Goal: Task Accomplishment & Management: Manage account settings

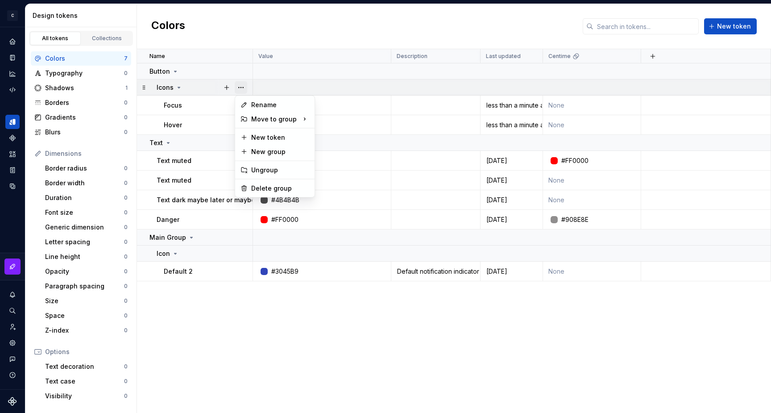
click at [241, 88] on button "button" at bounding box center [241, 87] width 12 height 12
click at [268, 103] on div "Rename" at bounding box center [280, 104] width 58 height 9
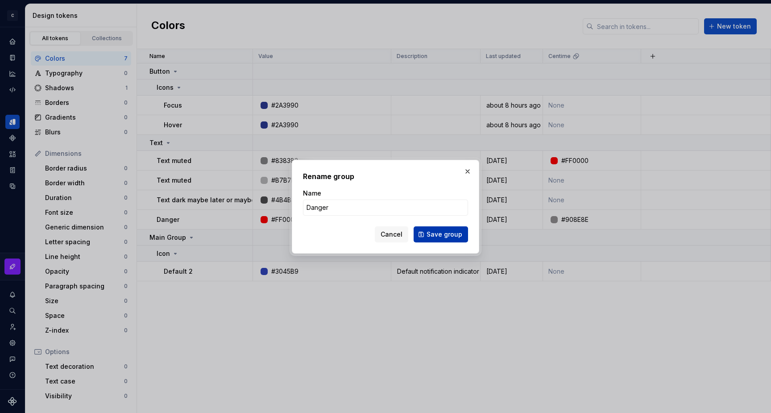
type input "Danger"
click at [432, 234] on span "Save group" at bounding box center [445, 234] width 36 height 9
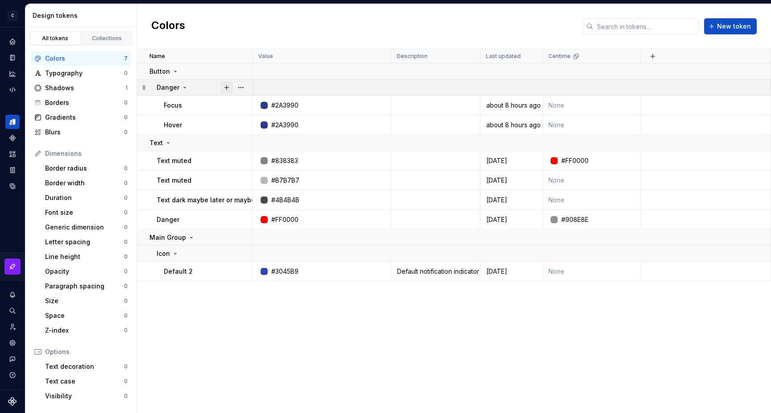
click at [228, 87] on button "button" at bounding box center [226, 87] width 12 height 12
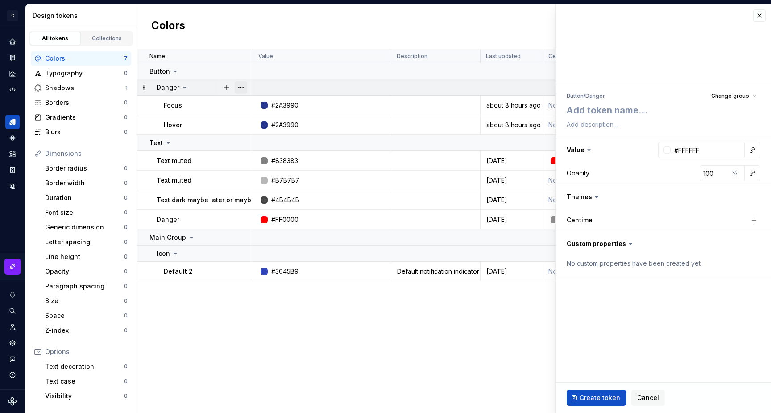
click at [239, 87] on button "button" at bounding box center [241, 87] width 12 height 12
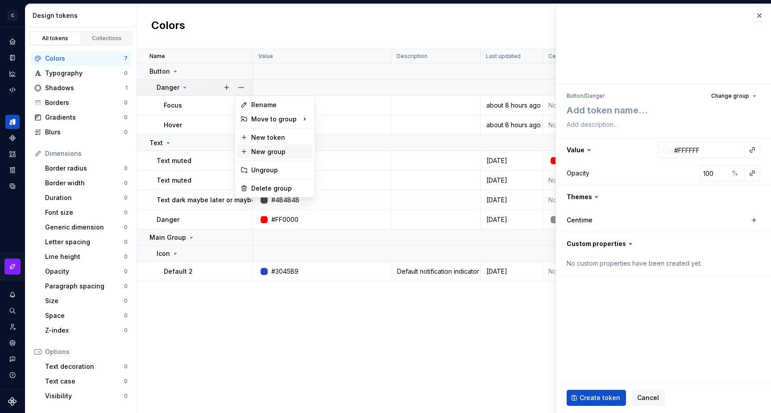
click at [276, 149] on div "New group" at bounding box center [280, 151] width 58 height 9
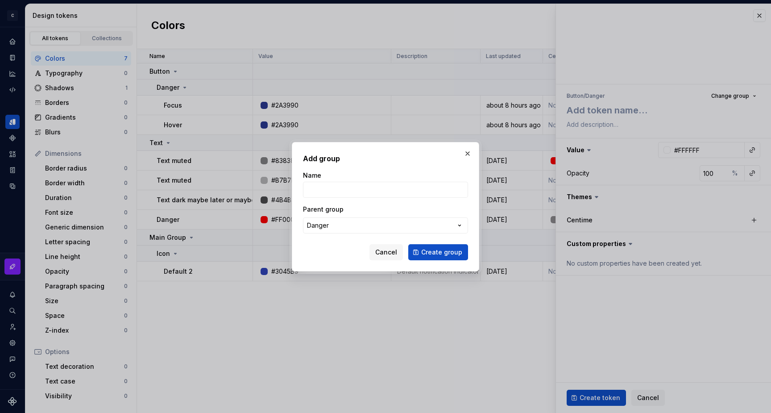
type textarea "*"
click at [339, 189] on input "Name" at bounding box center [385, 190] width 165 height 16
type input "Primary"
click at [427, 249] on span "Create group" at bounding box center [441, 252] width 41 height 9
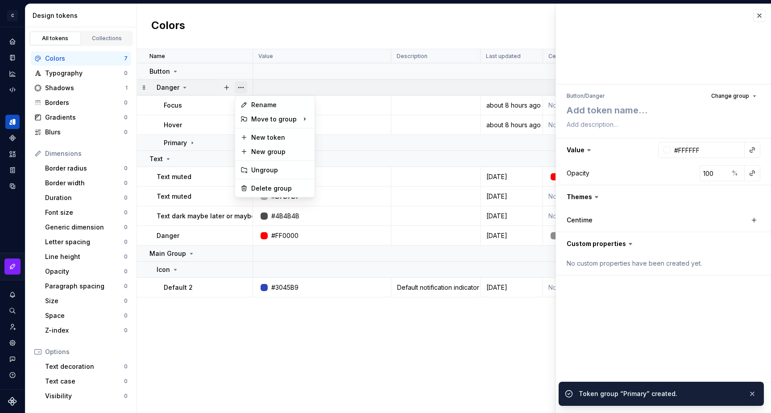
click at [241, 87] on button "button" at bounding box center [241, 87] width 12 height 12
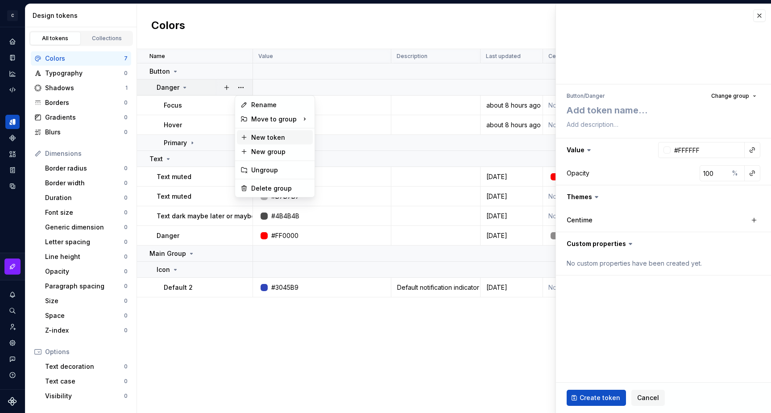
type textarea "*"
click at [284, 154] on div "New group" at bounding box center [280, 151] width 58 height 9
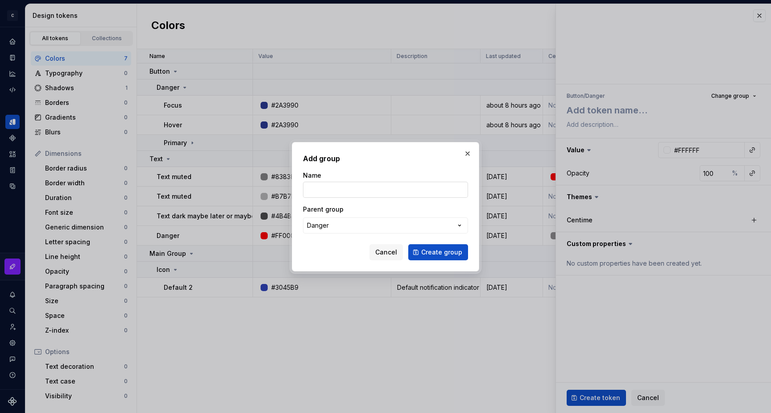
click at [332, 190] on input "Name" at bounding box center [385, 190] width 165 height 16
type input "Secondary"
click at [432, 249] on span "Create group" at bounding box center [441, 252] width 41 height 9
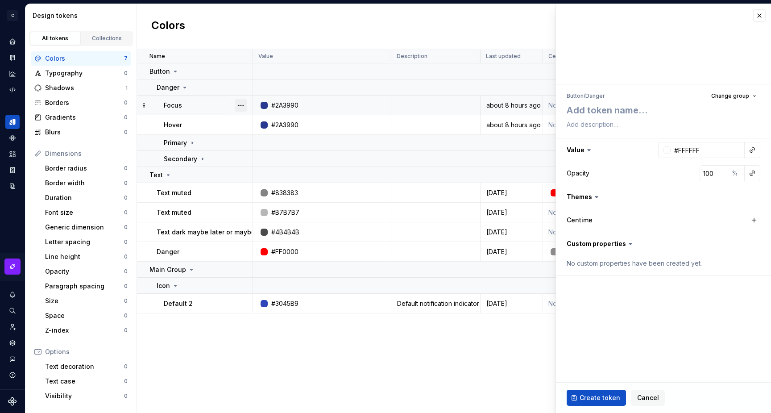
click at [240, 106] on button "button" at bounding box center [241, 105] width 12 height 12
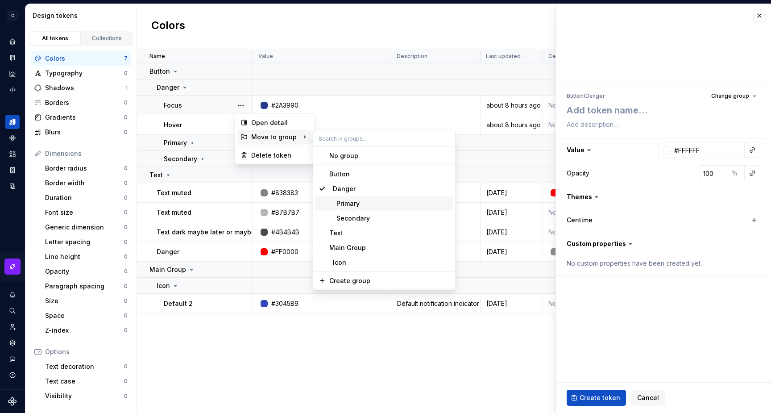
click at [354, 201] on div "Primary" at bounding box center [344, 203] width 30 height 9
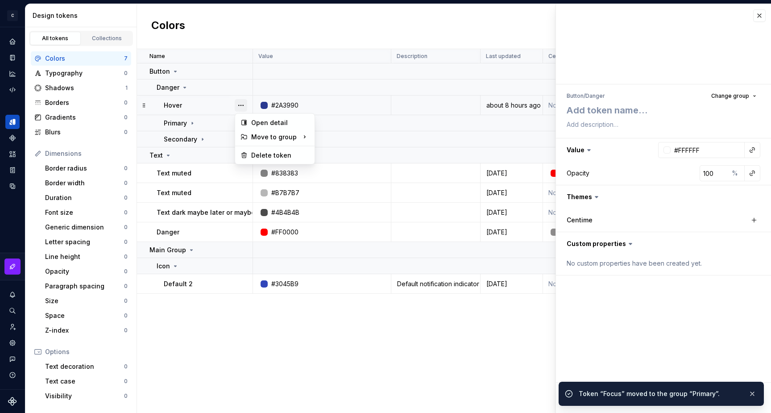
click at [242, 106] on button "button" at bounding box center [241, 105] width 12 height 12
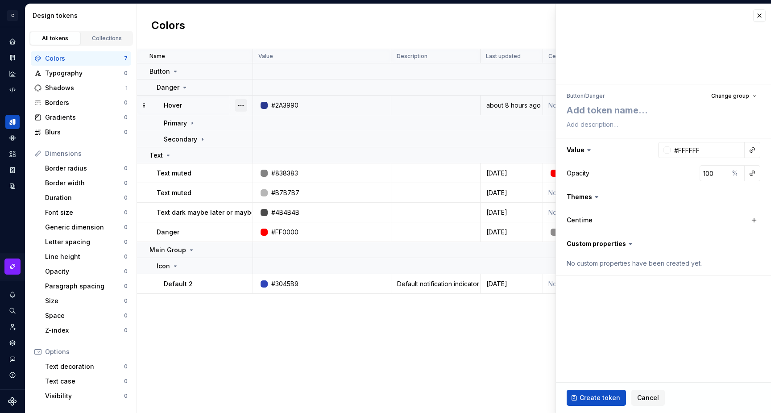
click at [241, 104] on button "button" at bounding box center [241, 105] width 12 height 12
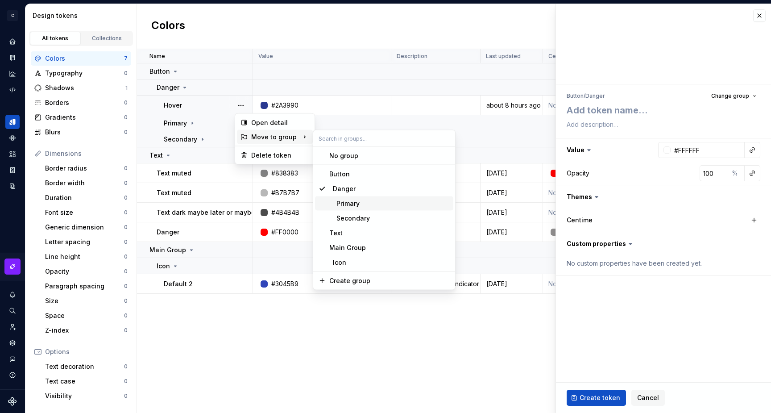
click at [356, 203] on div "Primary" at bounding box center [344, 203] width 30 height 9
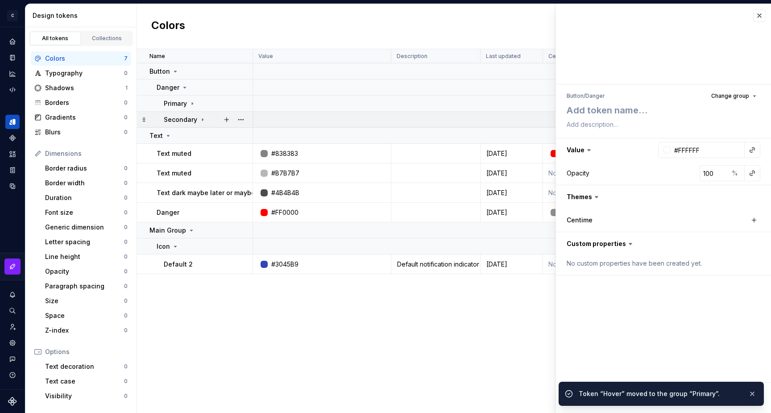
click at [200, 120] on icon at bounding box center [202, 119] width 7 height 7
click at [192, 104] on icon at bounding box center [192, 103] width 1 height 2
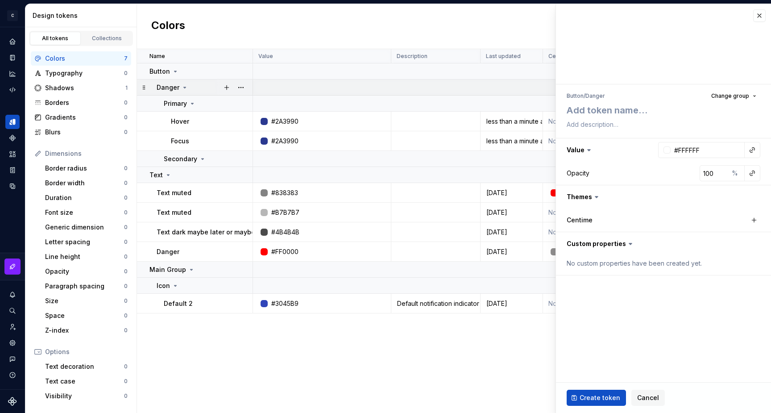
click at [184, 87] on icon at bounding box center [185, 87] width 2 height 1
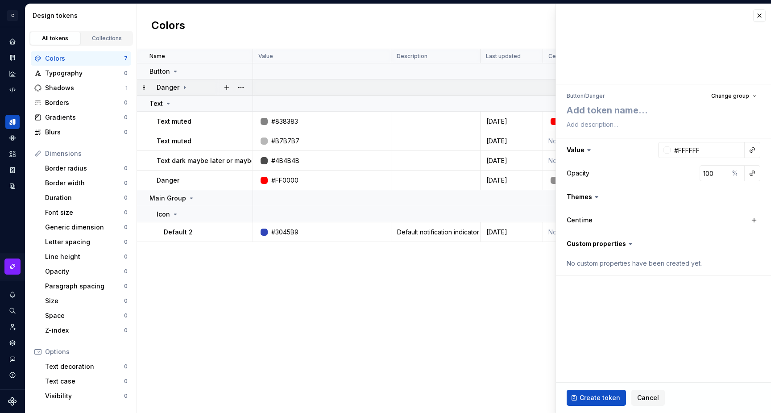
click at [184, 87] on icon at bounding box center [184, 87] width 1 height 2
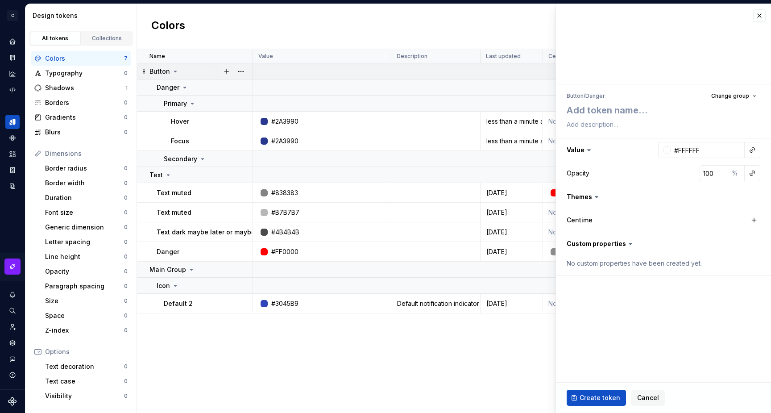
click at [176, 70] on icon at bounding box center [175, 71] width 7 height 7
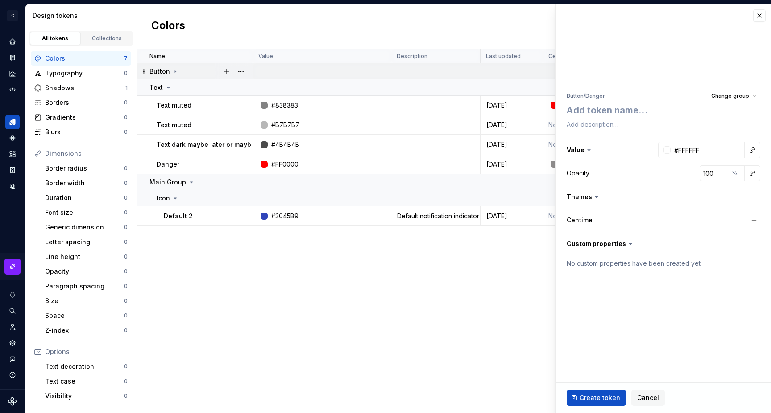
click at [174, 69] on icon at bounding box center [175, 71] width 7 height 7
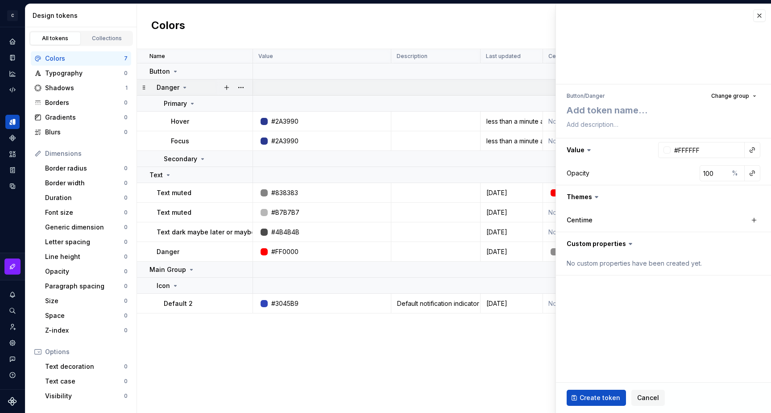
click at [185, 87] on icon at bounding box center [184, 87] width 7 height 7
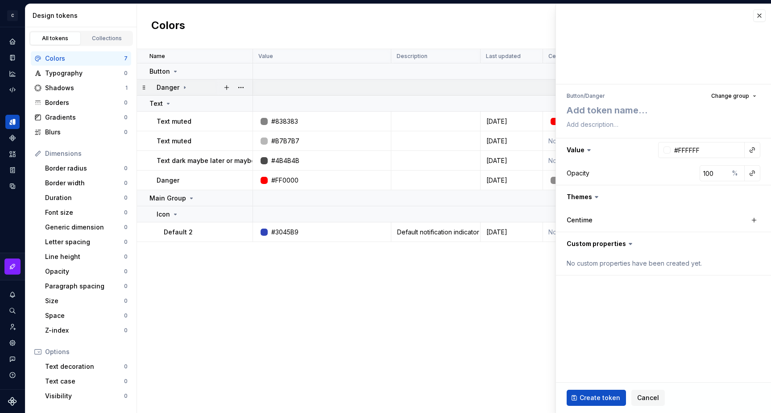
click at [185, 87] on icon at bounding box center [184, 87] width 7 height 7
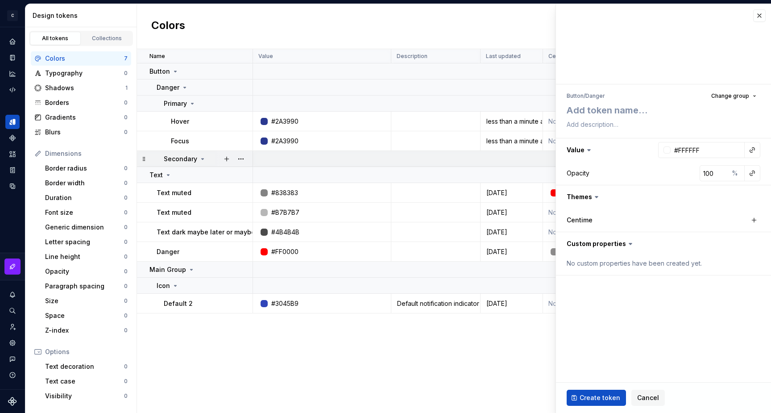
click at [202, 158] on icon at bounding box center [203, 158] width 2 height 1
click at [238, 141] on button "button" at bounding box center [241, 141] width 12 height 12
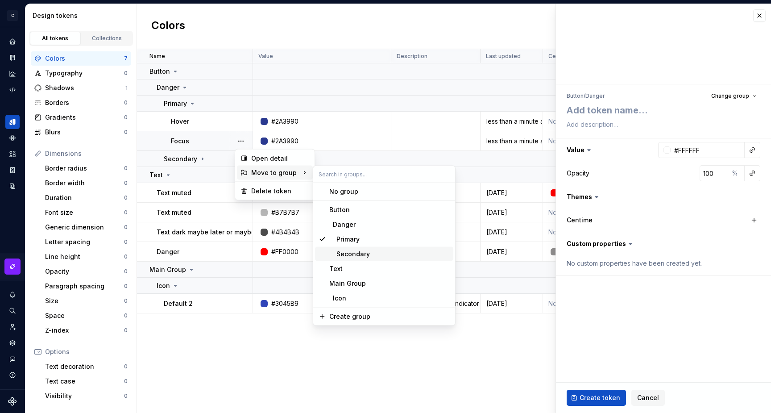
click at [364, 253] on div "Secondary" at bounding box center [349, 253] width 41 height 9
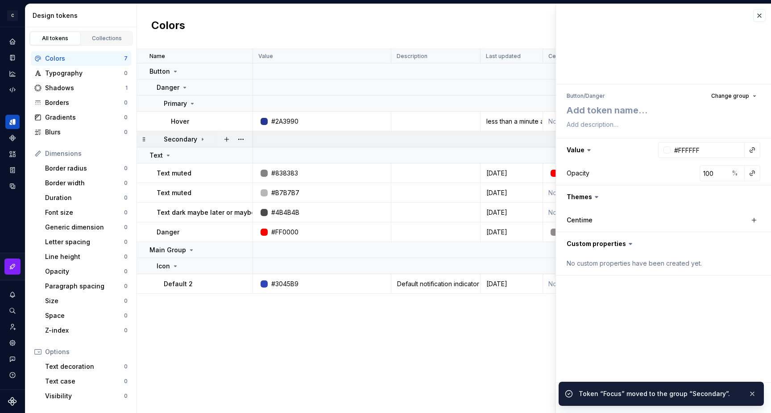
click at [202, 139] on icon at bounding box center [202, 139] width 1 height 2
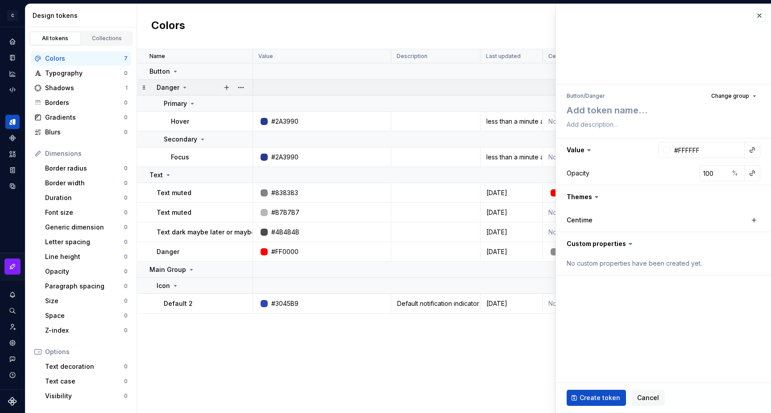
click at [184, 88] on icon at bounding box center [185, 87] width 2 height 1
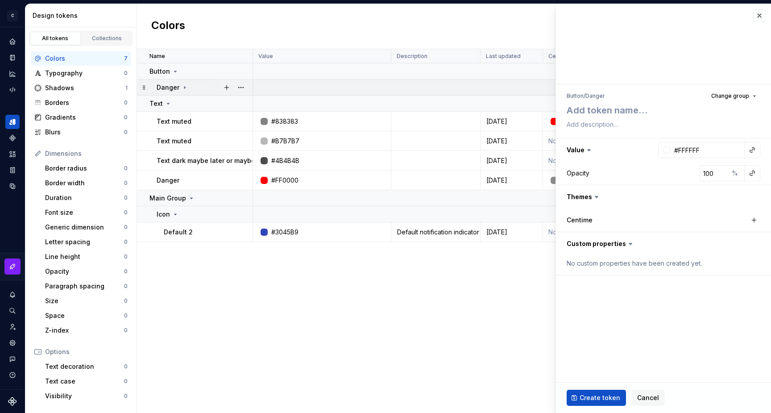
click at [182, 87] on icon at bounding box center [184, 87] width 7 height 7
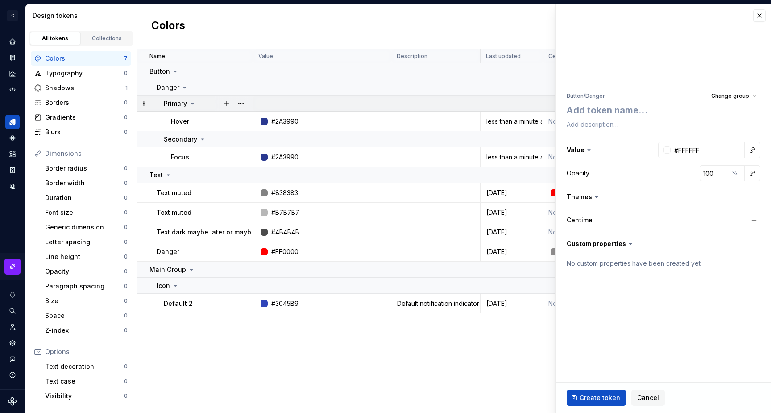
click at [189, 103] on icon at bounding box center [192, 103] width 7 height 7
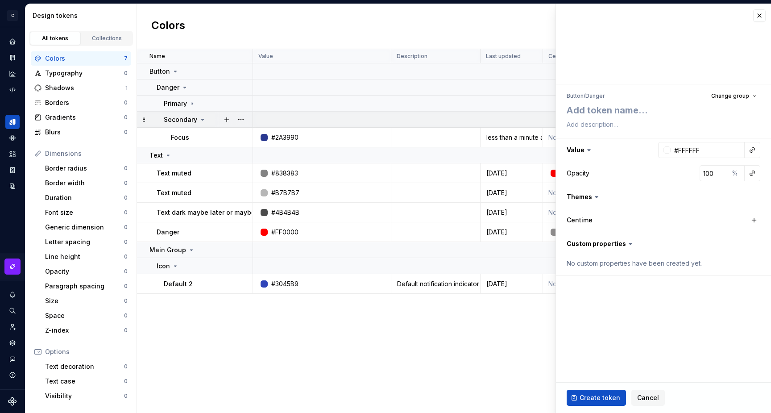
click at [199, 118] on icon at bounding box center [202, 119] width 7 height 7
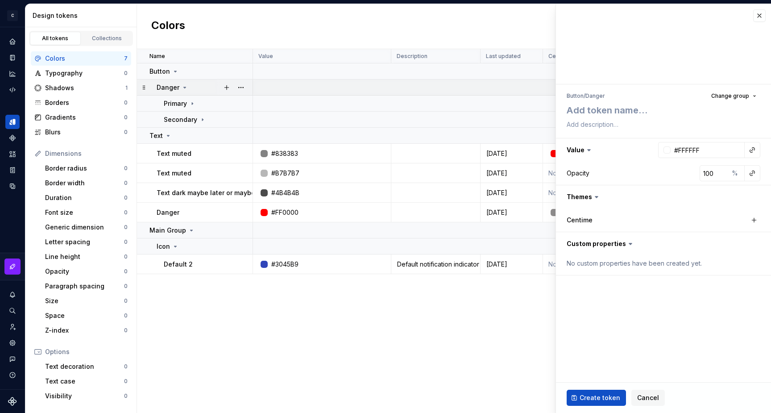
click at [183, 89] on icon at bounding box center [184, 87] width 7 height 7
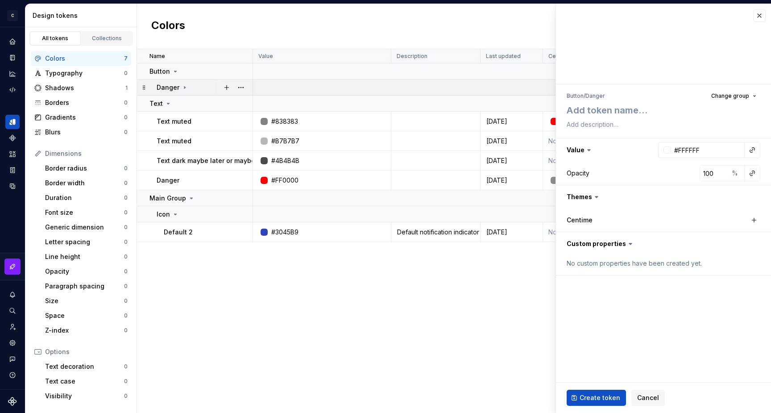
click at [183, 89] on icon at bounding box center [184, 87] width 7 height 7
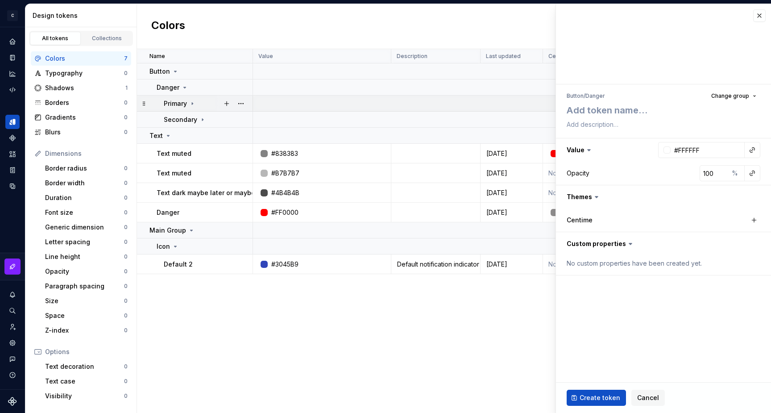
click at [194, 104] on icon at bounding box center [192, 103] width 7 height 7
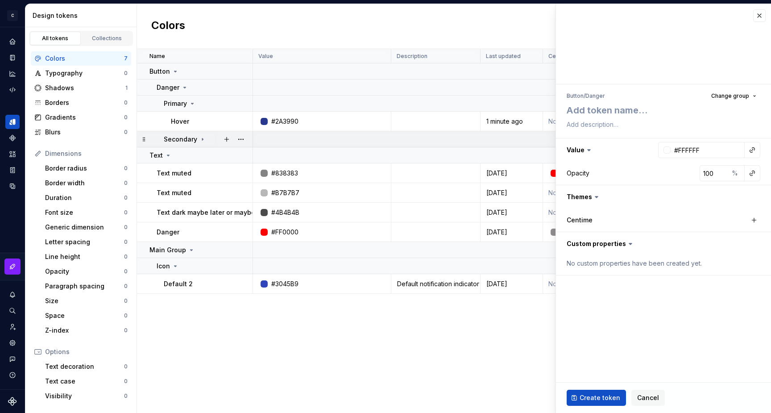
click at [202, 138] on icon at bounding box center [202, 139] width 7 height 7
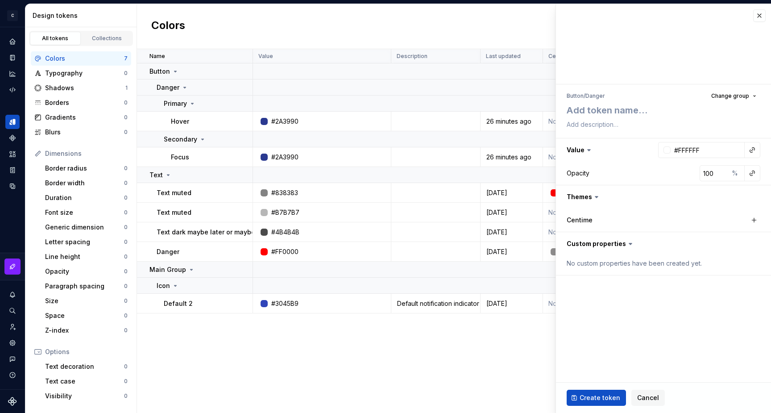
type textarea "*"
